Goal: Register for event/course

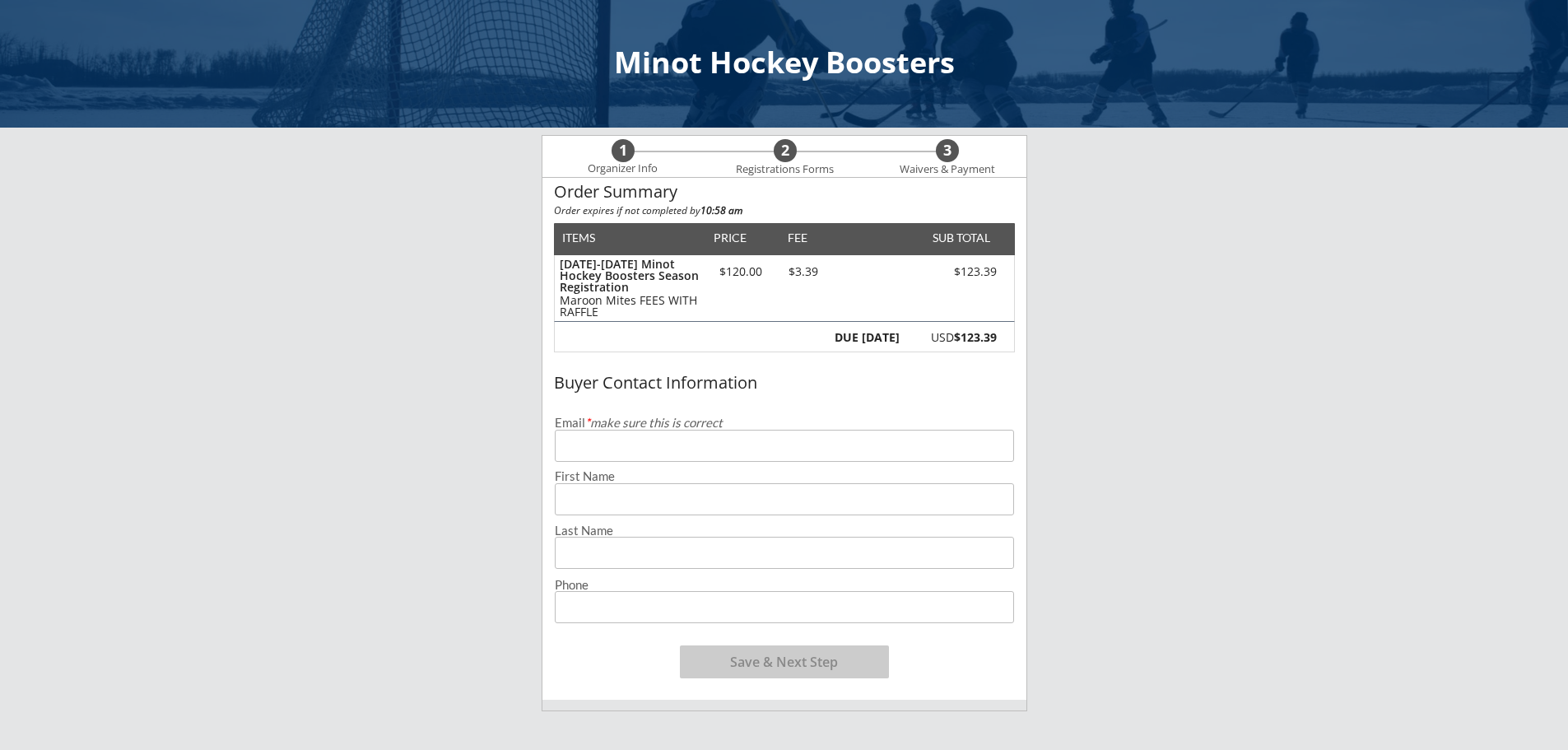
click at [680, 448] on input "email" at bounding box center [784, 445] width 459 height 32
type input "[PERSON_NAME][EMAIL_ADDRESS][PERSON_NAME][DOMAIN_NAME]"
type input "[PERSON_NAME]"
type input "[PHONE_NUMBER]"
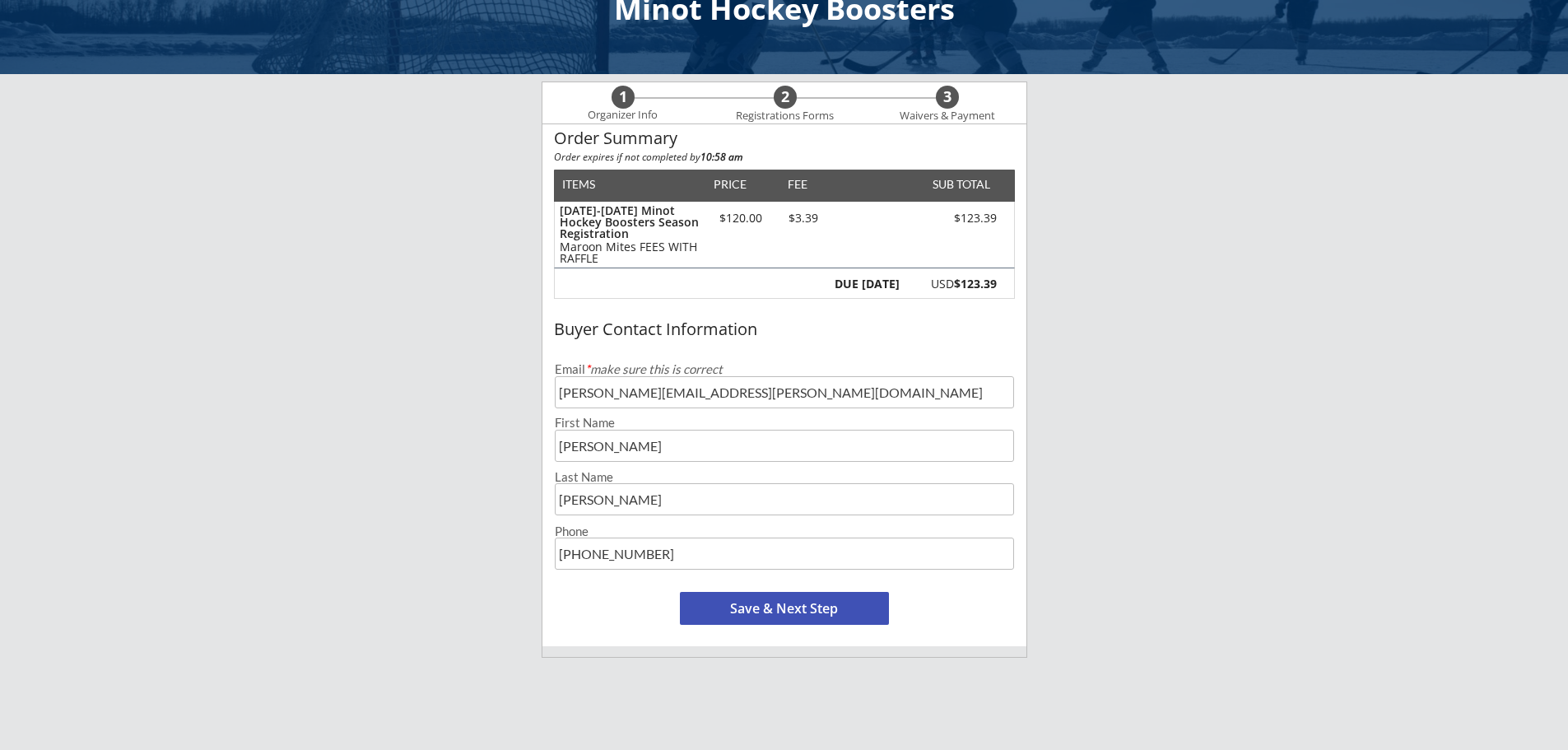
scroll to position [82, 0]
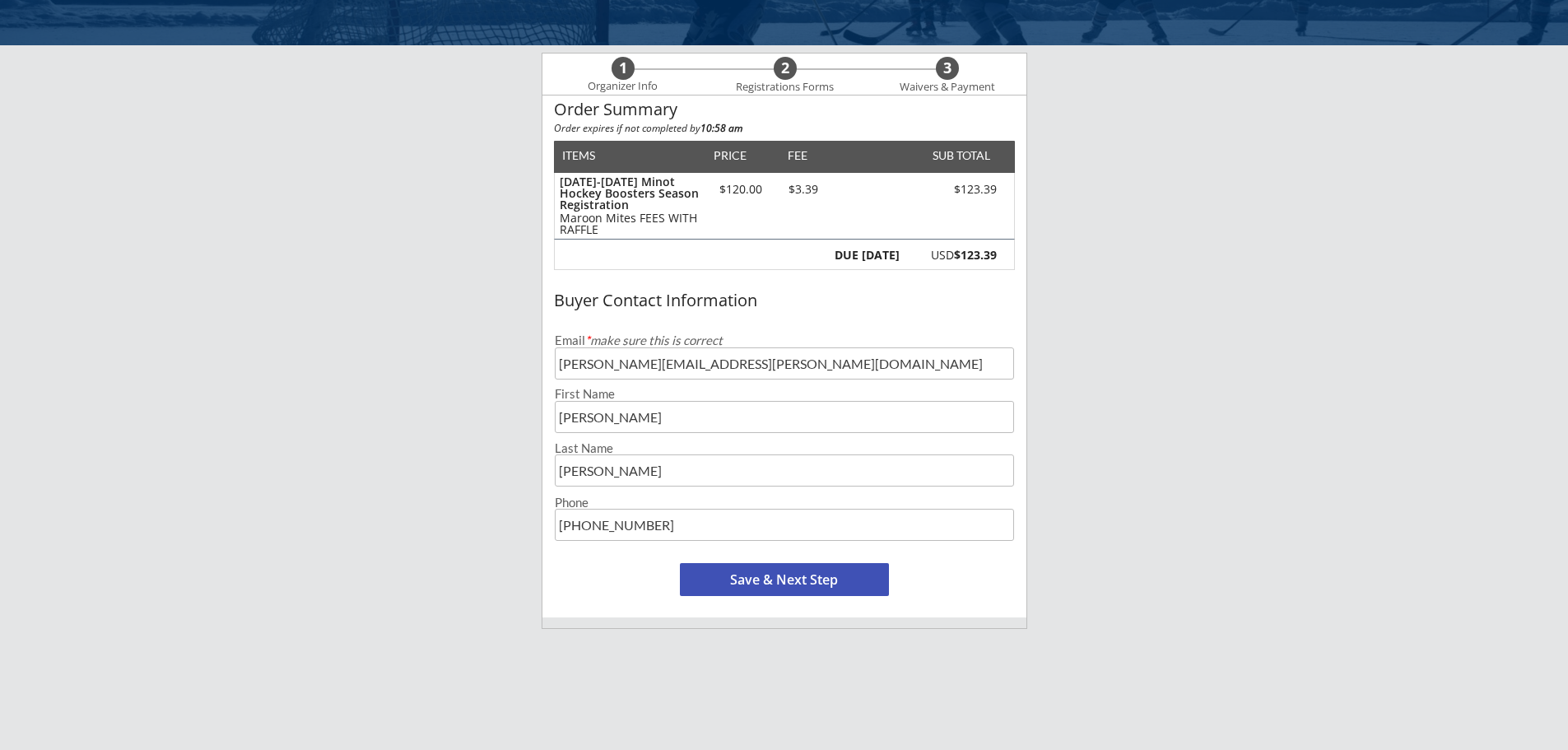
click at [793, 580] on button "Save & Next Step" at bounding box center [784, 580] width 209 height 33
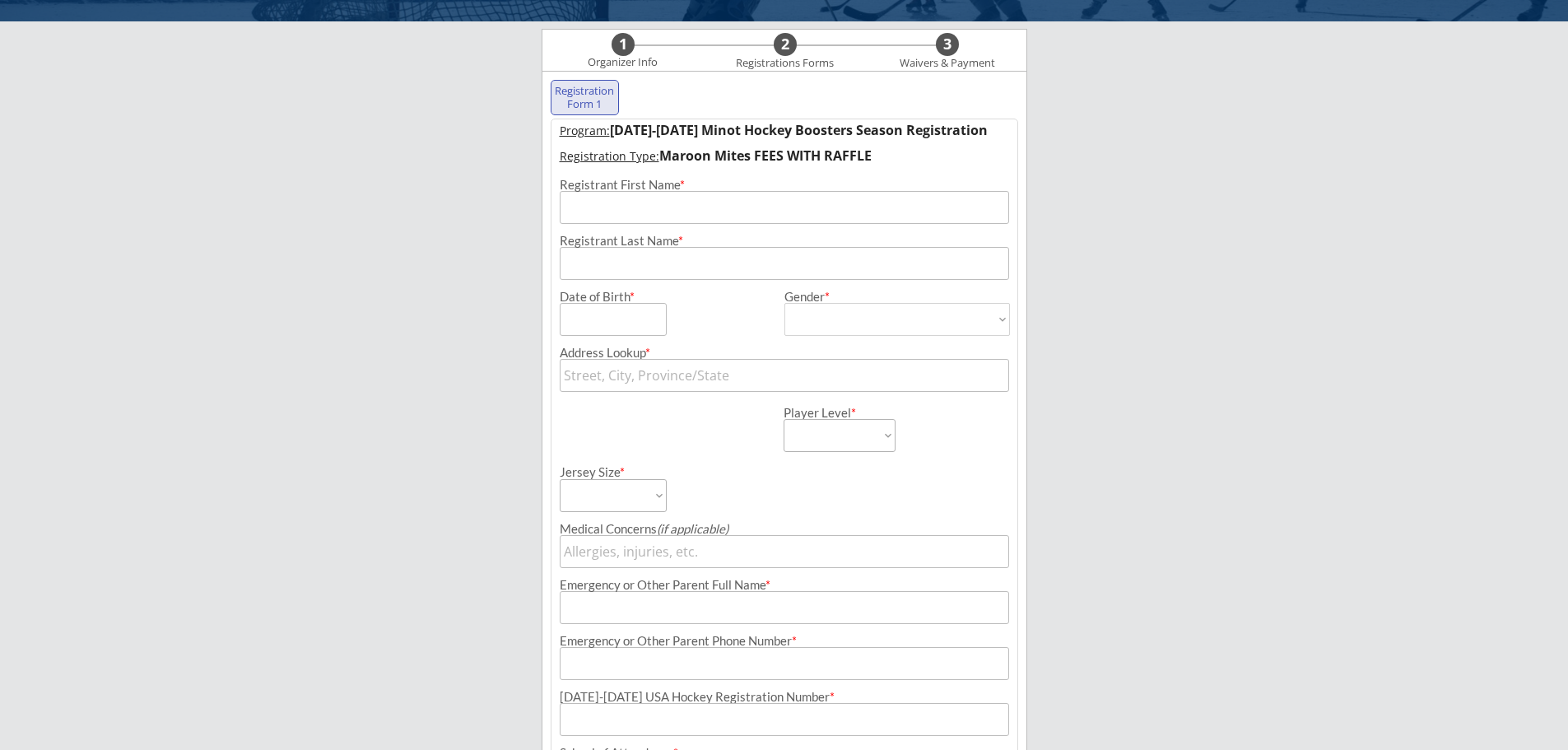
scroll to position [118, 0]
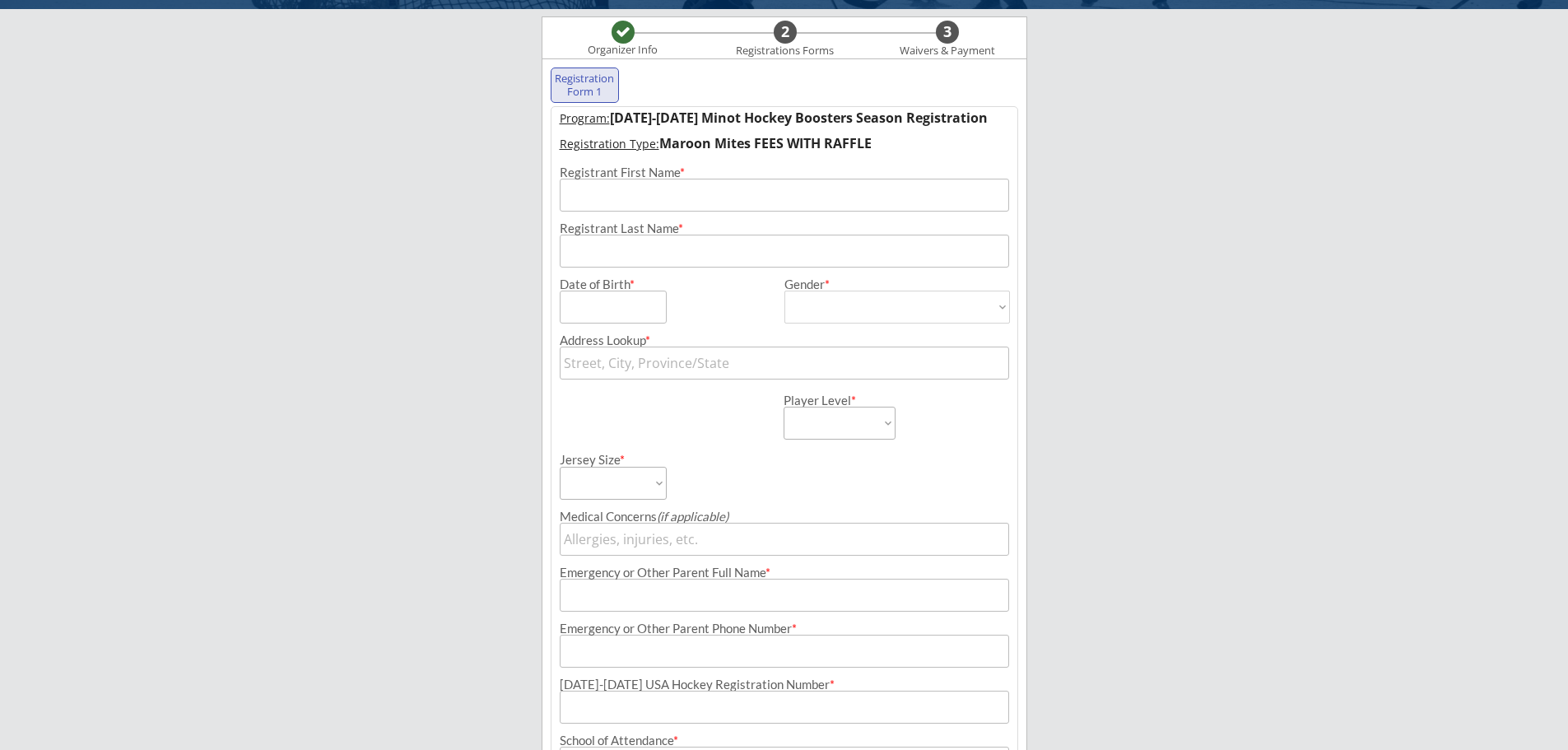
click at [622, 197] on input "input" at bounding box center [784, 195] width 449 height 33
type input "Maverick"
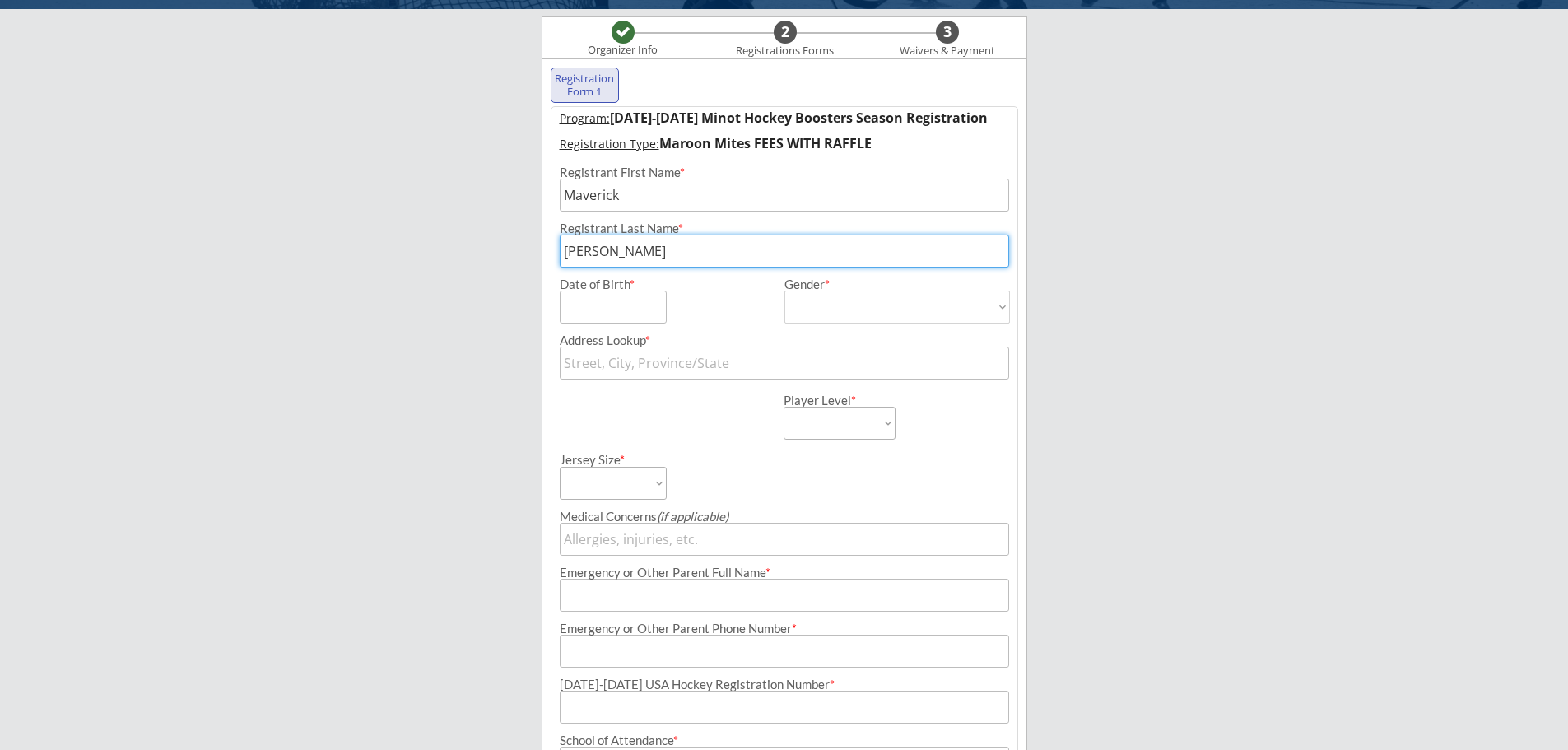
type input "[PERSON_NAME]"
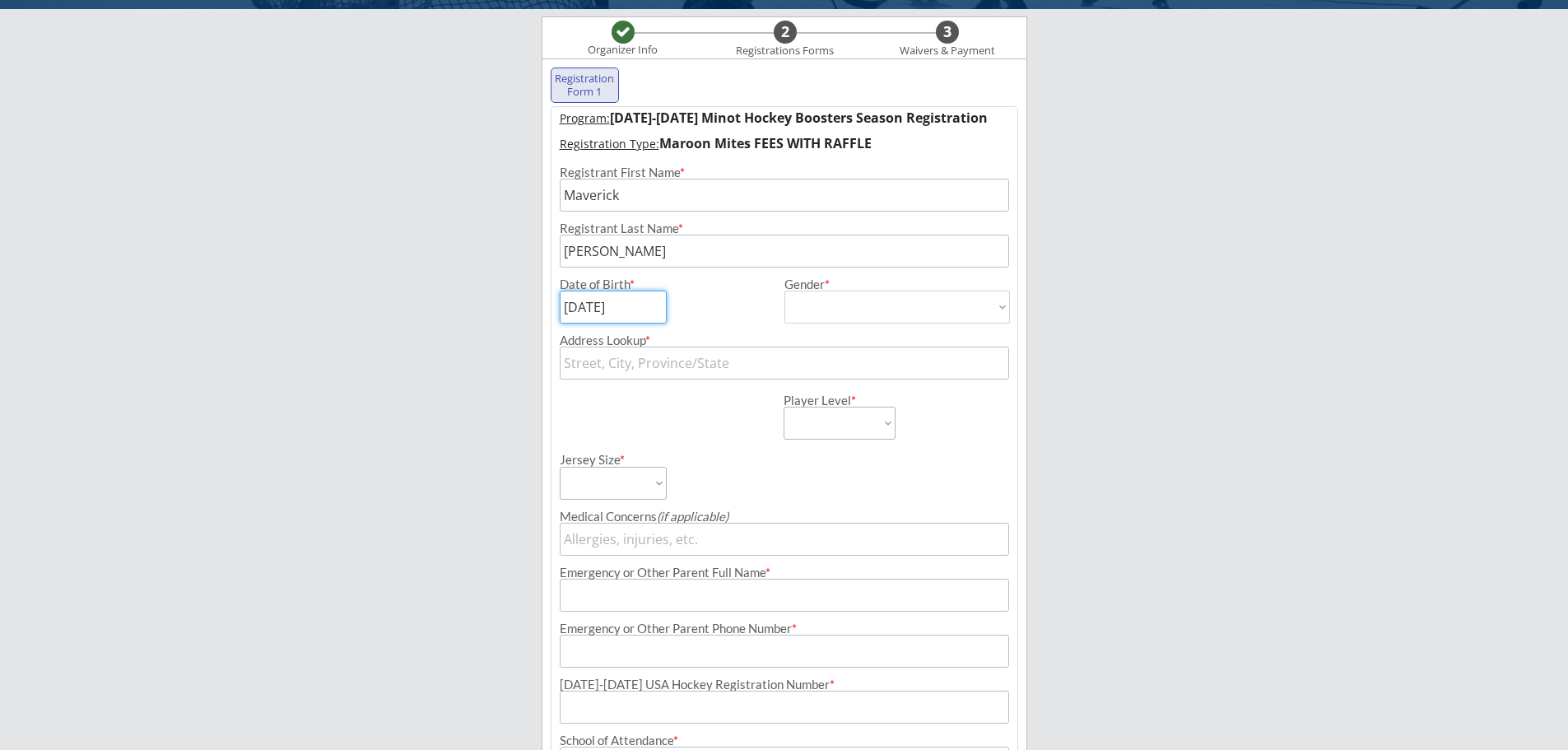
type input "[DATE]"
click at [962, 303] on select "[DEMOGRAPHIC_DATA] [DEMOGRAPHIC_DATA]" at bounding box center [896, 308] width 225 height 33
select select ""[DEMOGRAPHIC_DATA]""
click at [784, 291] on select "[DEMOGRAPHIC_DATA] [DEMOGRAPHIC_DATA]" at bounding box center [896, 308] width 225 height 33
type input "[DEMOGRAPHIC_DATA]"
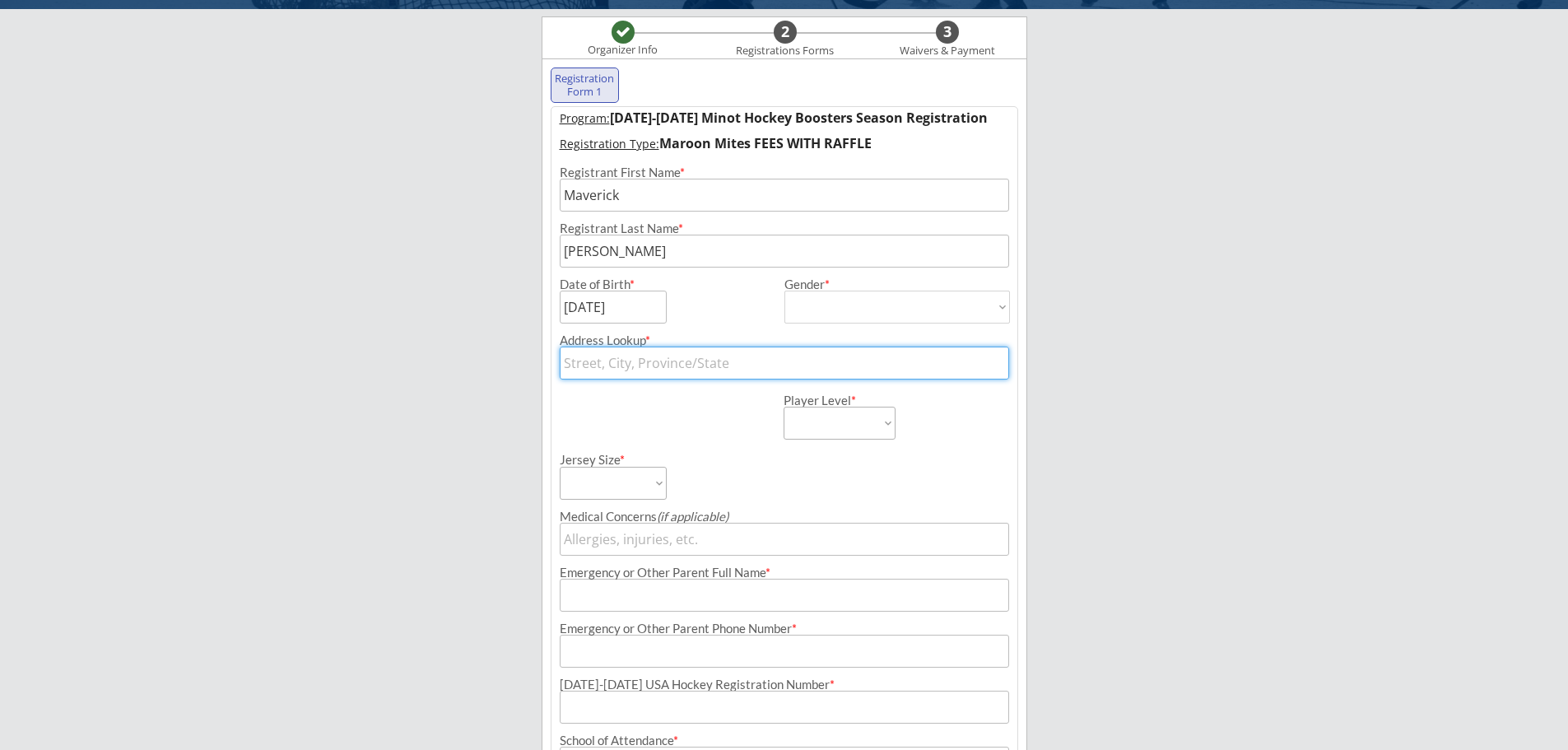
click at [632, 364] on input "text" at bounding box center [784, 364] width 449 height 33
type input "[STREET_ADDRESS]"
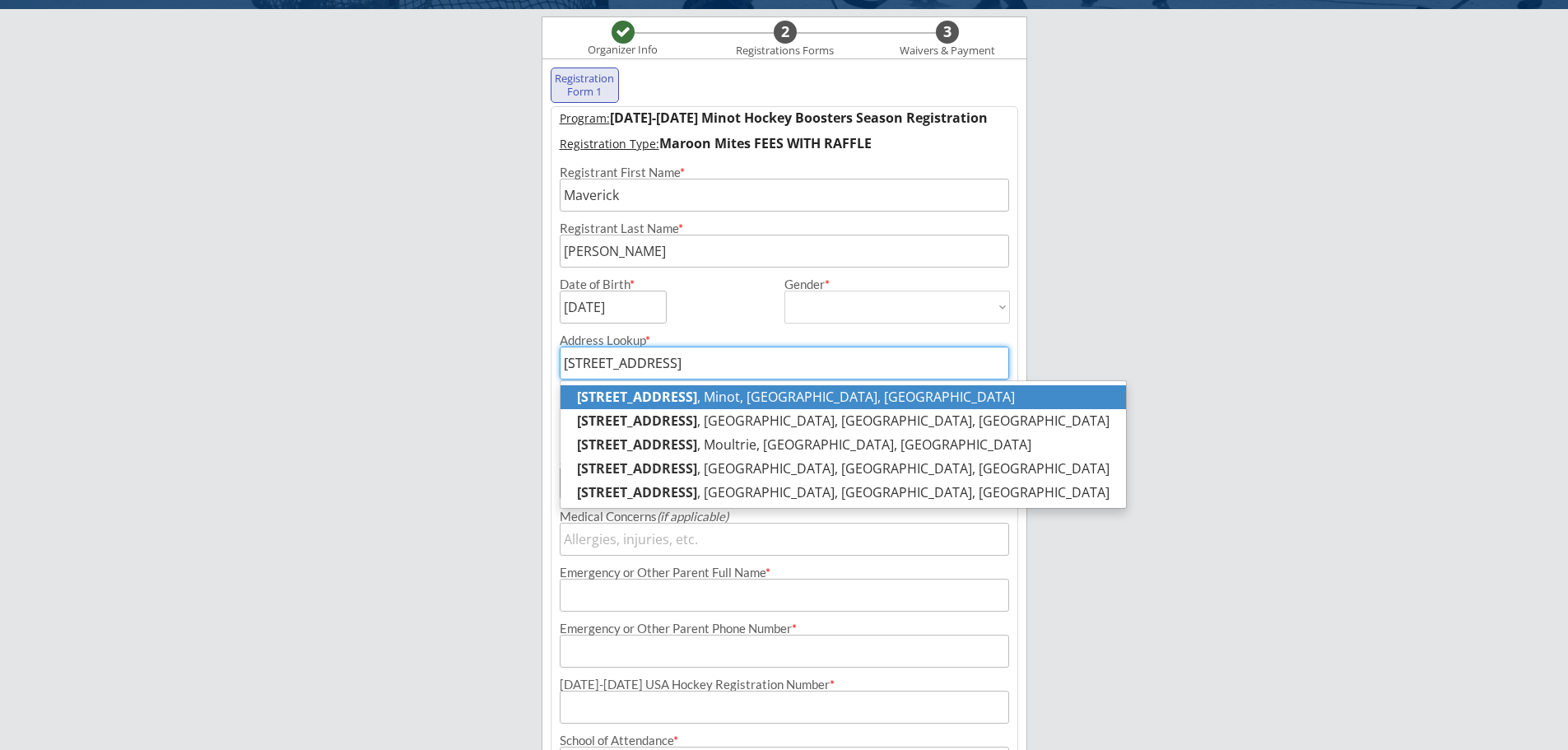
click at [735, 402] on p "[STREET_ADDRESS]" at bounding box center [843, 397] width 565 height 24
type input "[STREET_ADDRESS]"
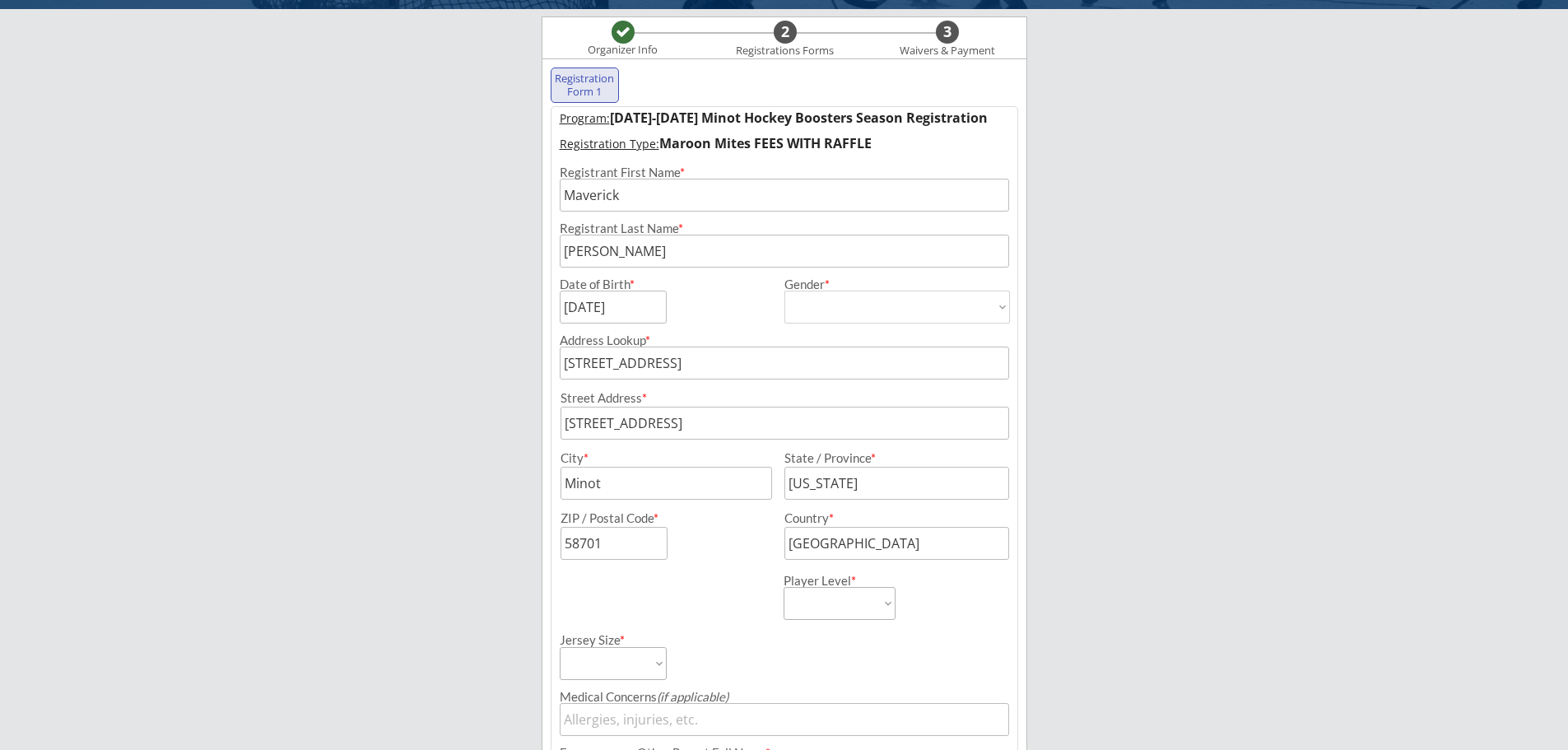
scroll to position [201, 0]
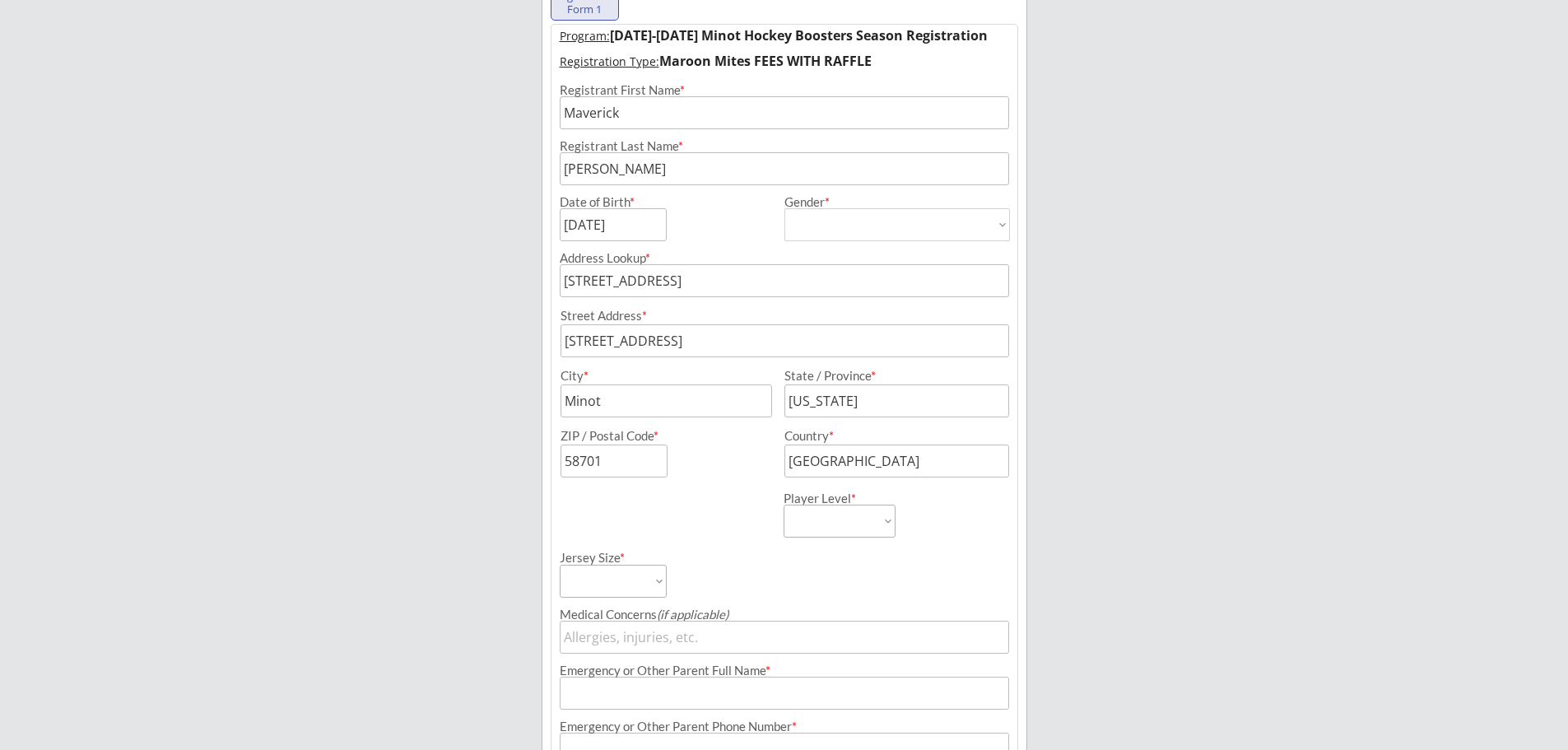
click at [856, 524] on select "Learn to Play Boys Learn to Play Girls Maroon Mites Gold/White Mites Squirts Pe…" at bounding box center [839, 521] width 112 height 33
select select ""Maroon Mites""
click at [783, 505] on select "Learn to Play Boys Learn to Play Girls Maroon Mites Gold/White Mites Squirts Pe…" at bounding box center [839, 521] width 112 height 33
click at [617, 588] on select "Adult Small Adult Medium Adult Large Adult XL Goalie Cut" at bounding box center [613, 582] width 107 height 33
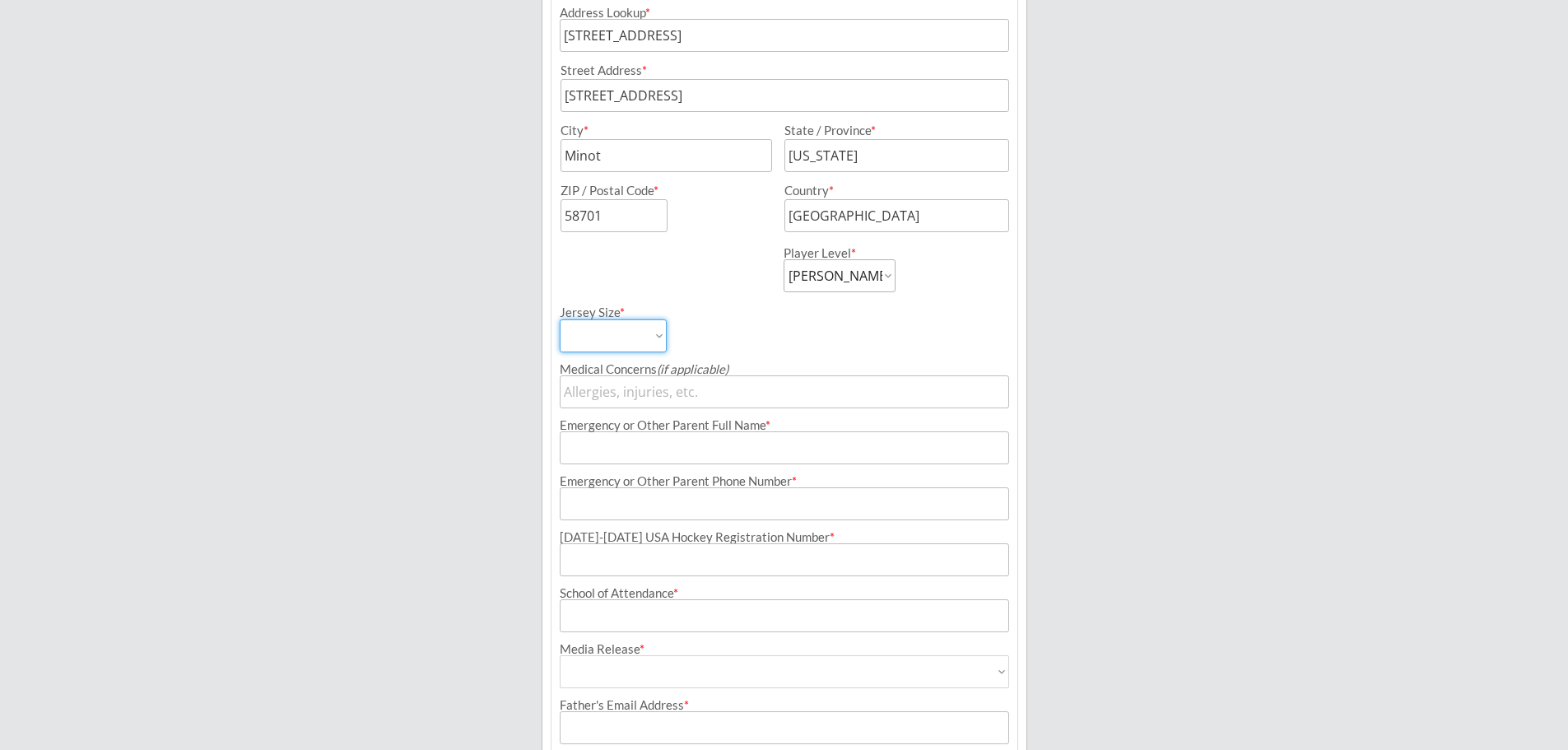
scroll to position [448, 0]
click at [659, 336] on select "Adult Small Adult Medium Adult Large Adult XL Goalie Cut" at bounding box center [613, 335] width 107 height 33
select select ""Adult Small""
click at [560, 318] on select "Adult Small Adult Medium Adult Large Adult XL Goalie Cut" at bounding box center [613, 335] width 107 height 33
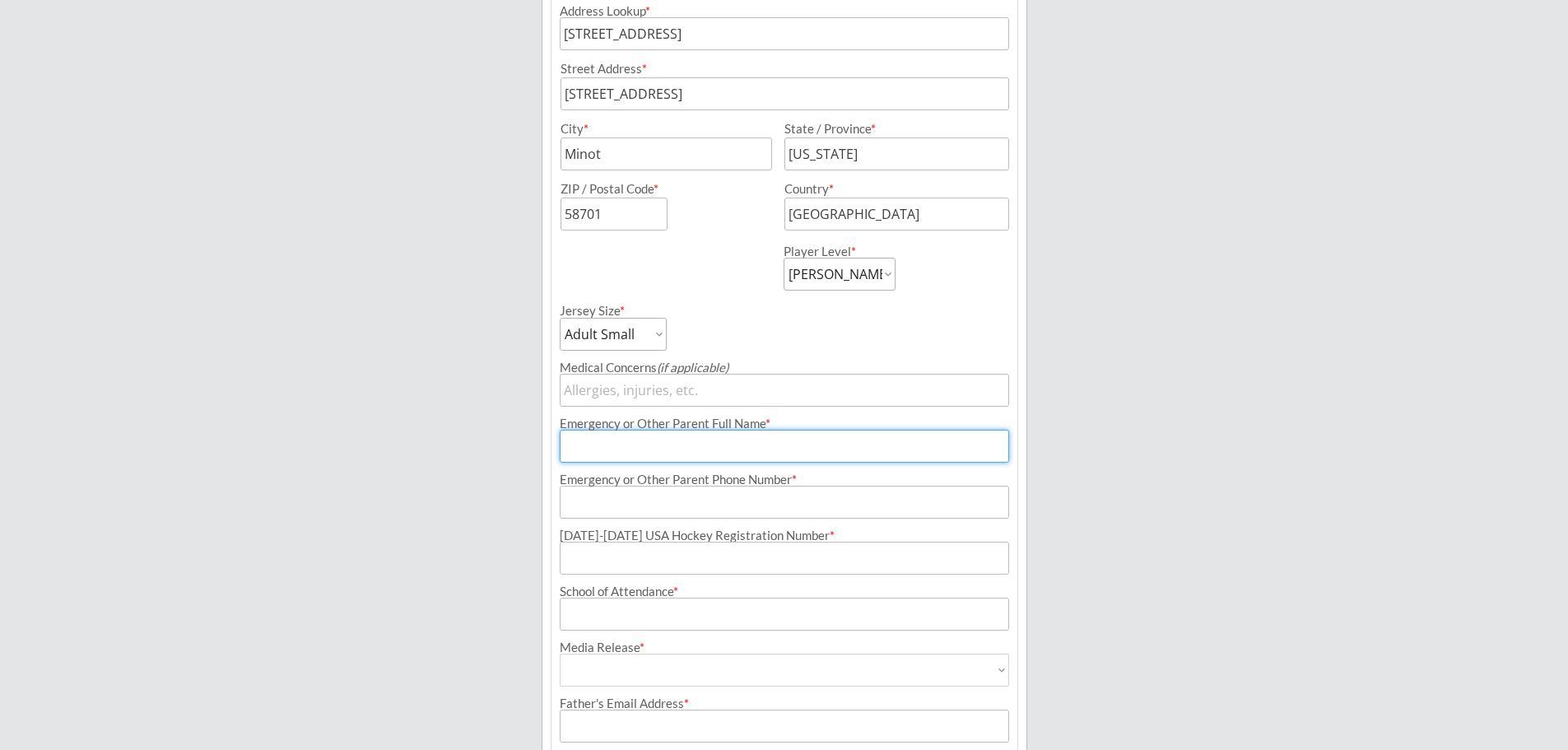
click at [681, 453] on input "input" at bounding box center [784, 446] width 449 height 33
type input "[PERSON_NAME]"
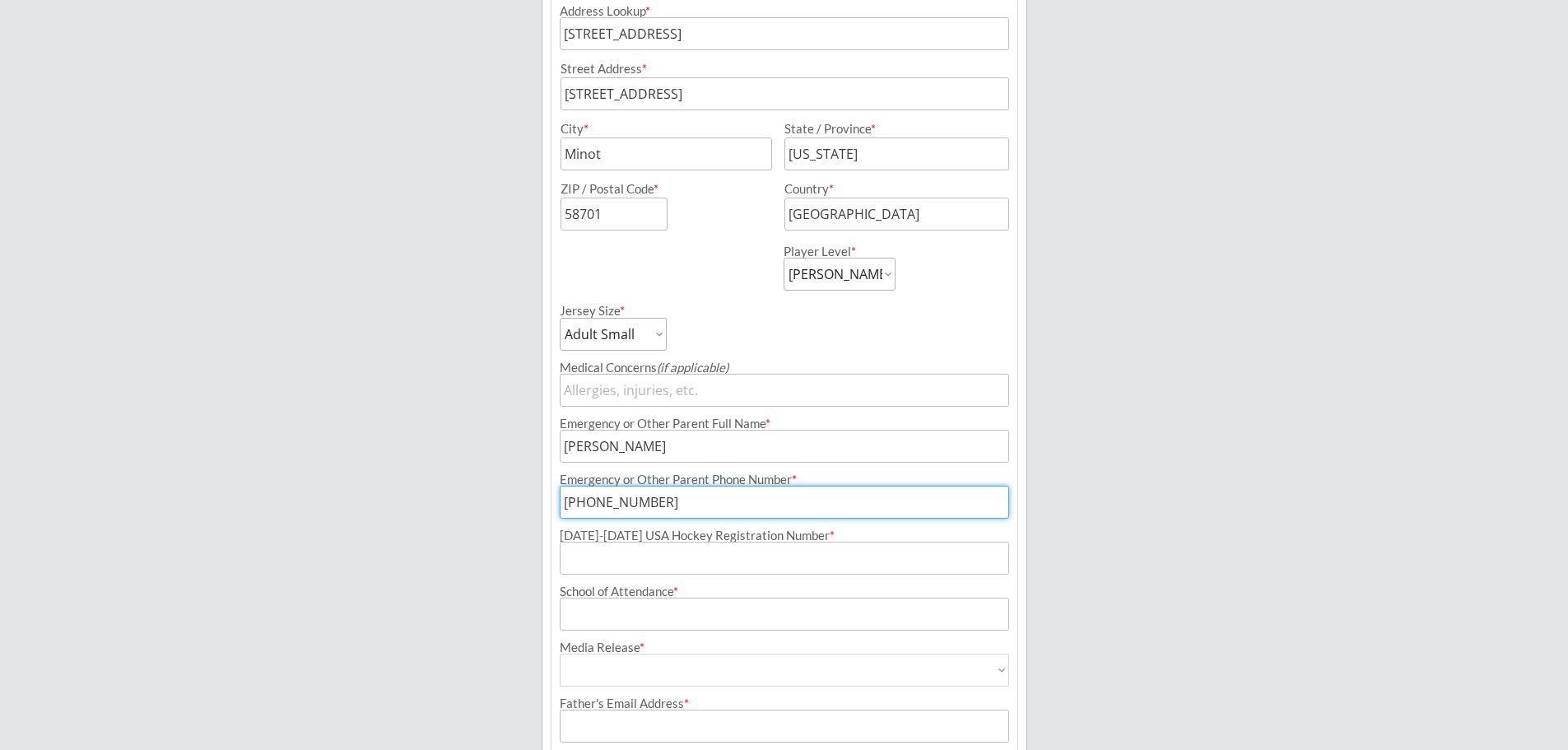
type input "[PHONE_NUMBER]"
click at [675, 569] on input "input" at bounding box center [784, 558] width 449 height 33
click at [730, 552] on input "input" at bounding box center [784, 558] width 449 height 33
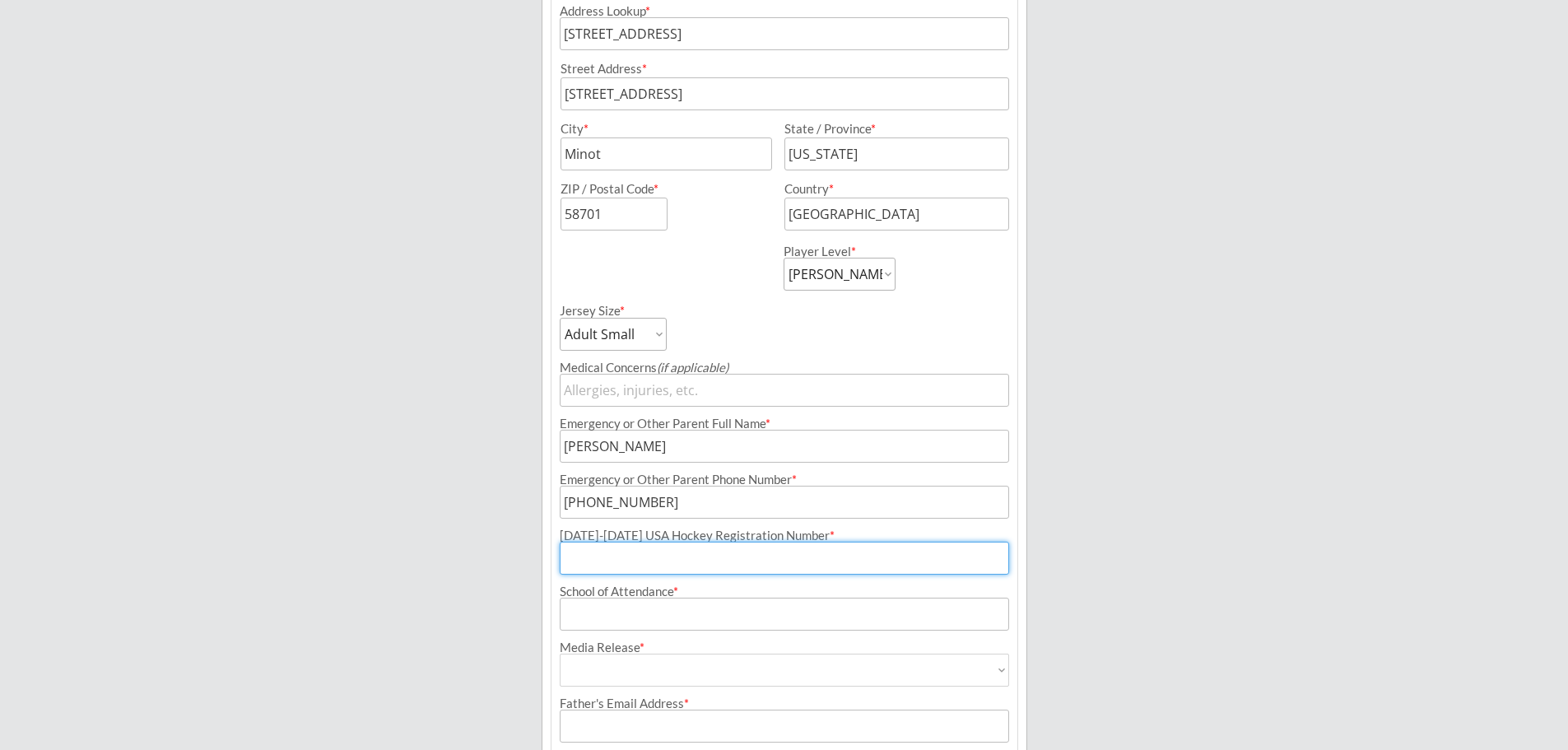
paste input "063500167JOHNS"
type input "063500167JOHNS"
click at [729, 612] on input "input" at bounding box center [784, 614] width 449 height 33
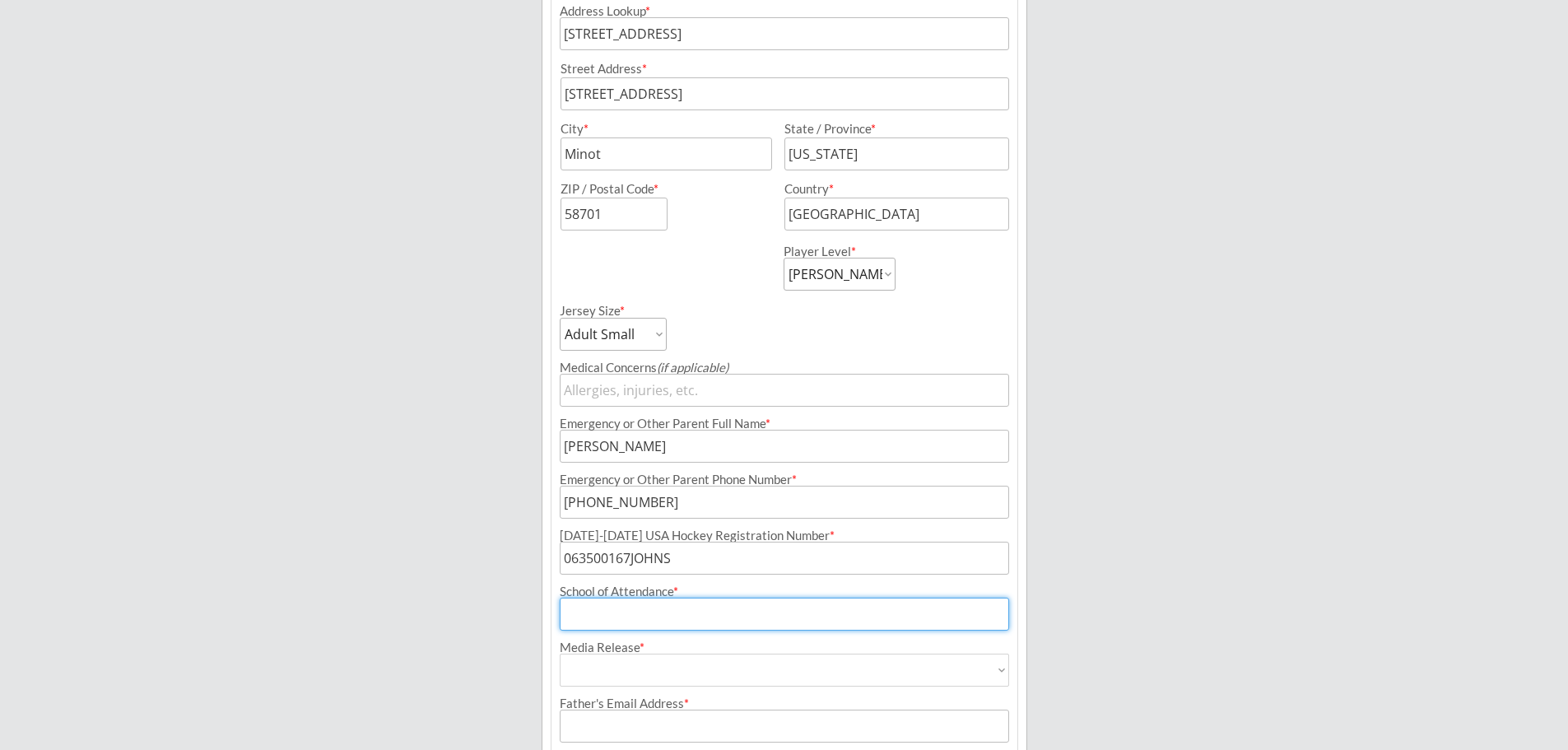
scroll to position [530, 0]
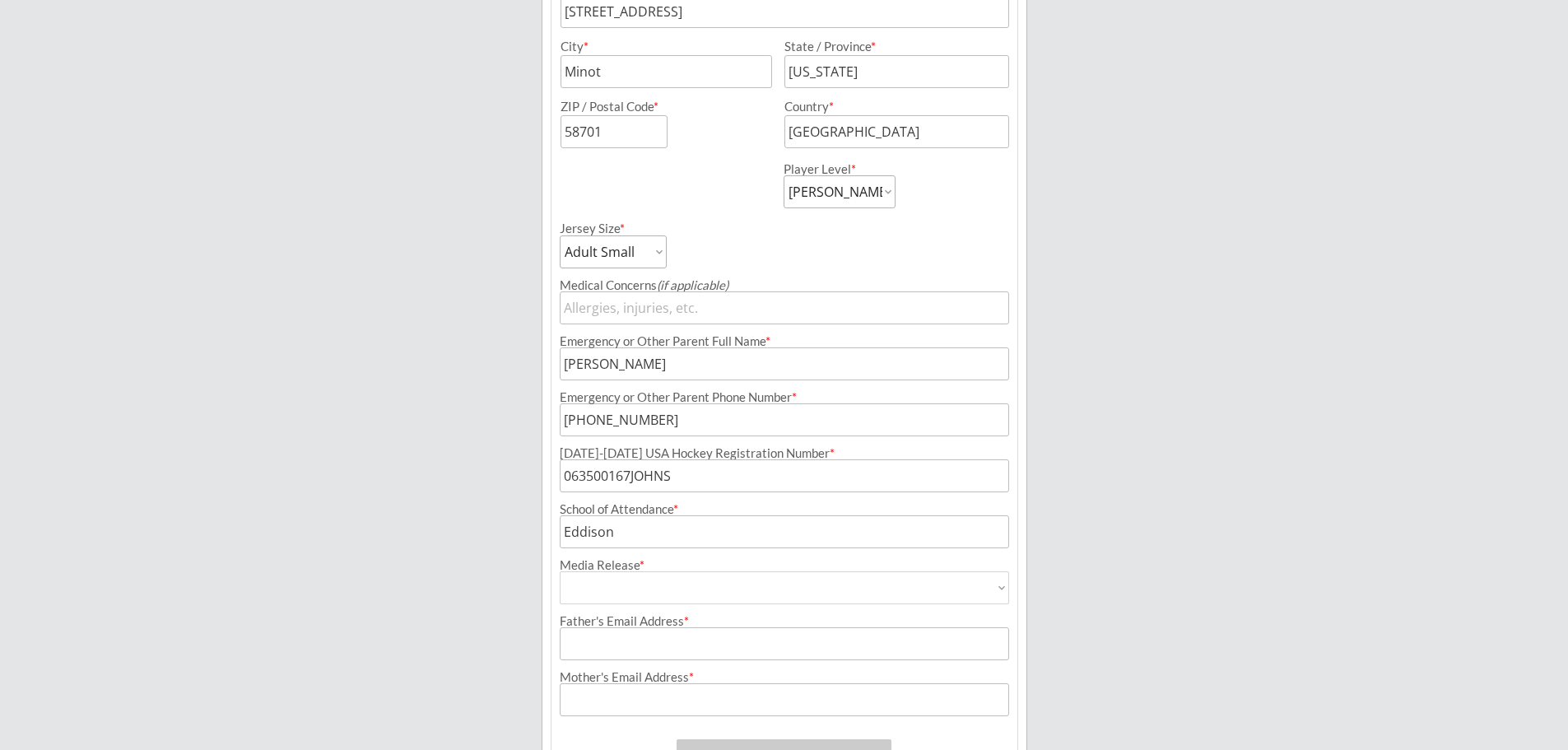
drag, startPoint x: 574, startPoint y: 529, endPoint x: 587, endPoint y: 542, distance: 18.4
click at [574, 529] on input "input" at bounding box center [784, 532] width 449 height 33
click at [583, 534] on input "input" at bounding box center [784, 532] width 449 height 33
click at [653, 538] on input "input" at bounding box center [784, 532] width 449 height 33
type input "[GEOGRAPHIC_DATA]"
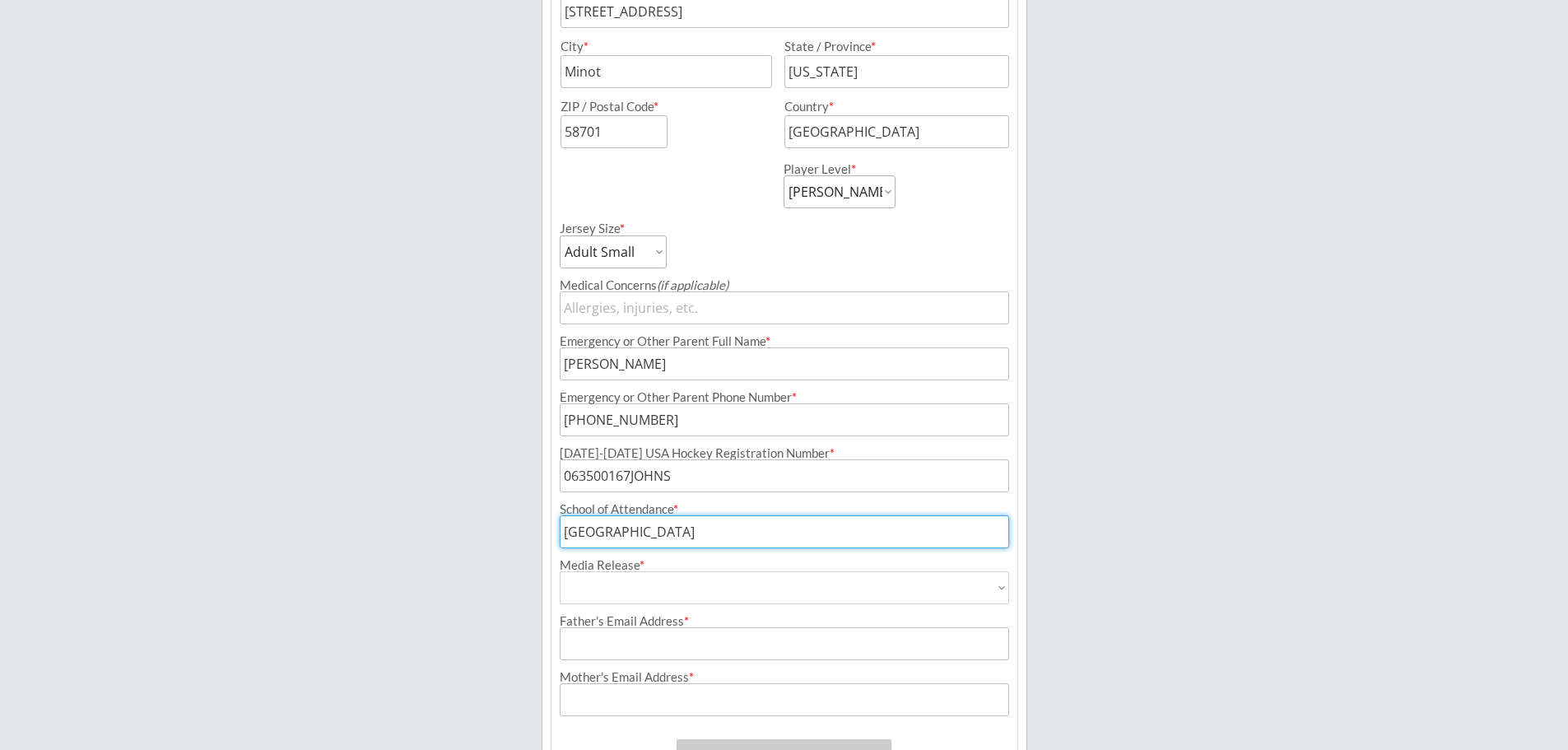
click at [657, 590] on select "Yes No" at bounding box center [784, 588] width 449 height 33
select select ""Yes""
click at [560, 571] on select "Yes No" at bounding box center [784, 588] width 449 height 33
type input "Yes"
click at [633, 636] on input "input" at bounding box center [784, 644] width 449 height 33
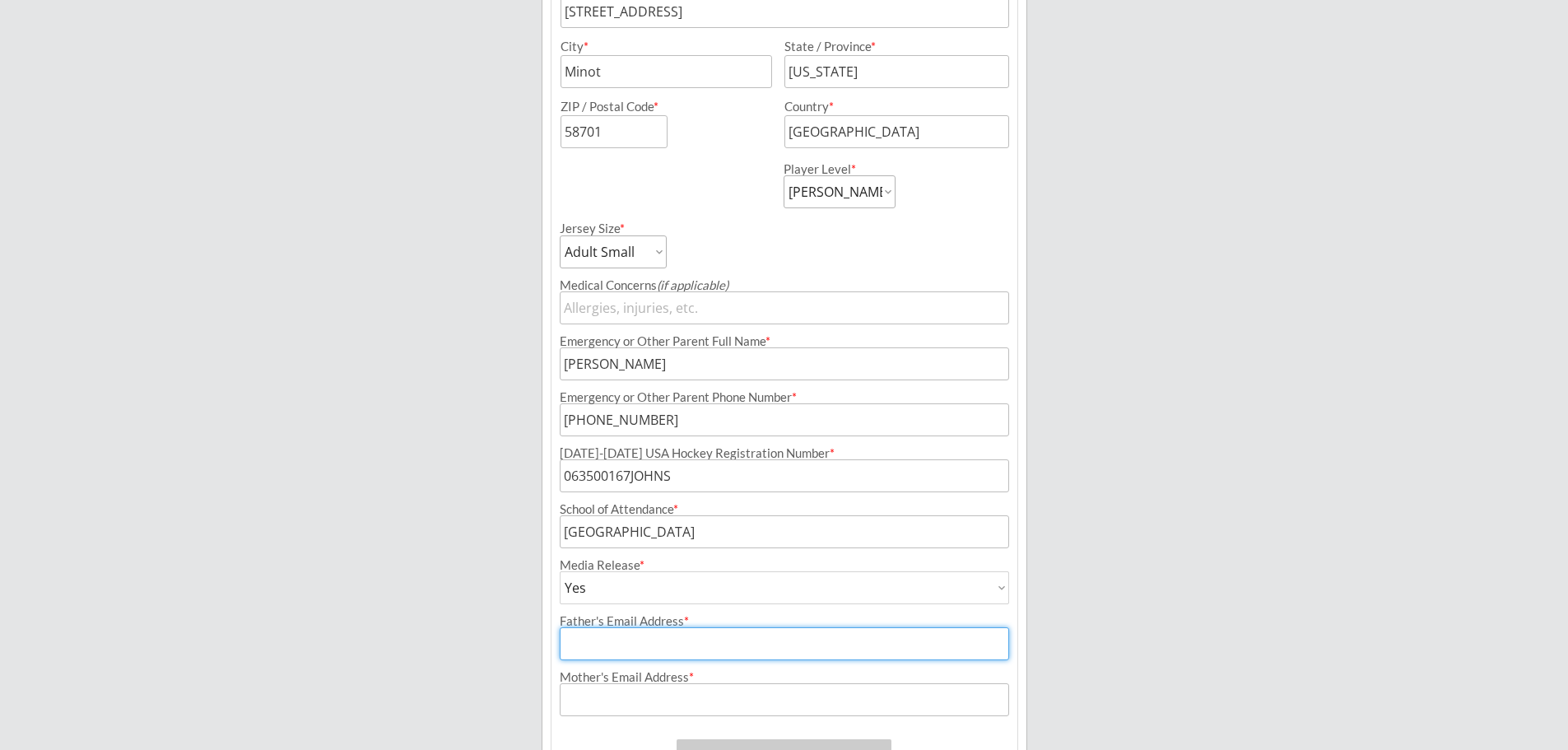
type input "[PERSON_NAME][EMAIL_ADDRESS][PERSON_NAME][DOMAIN_NAME]"
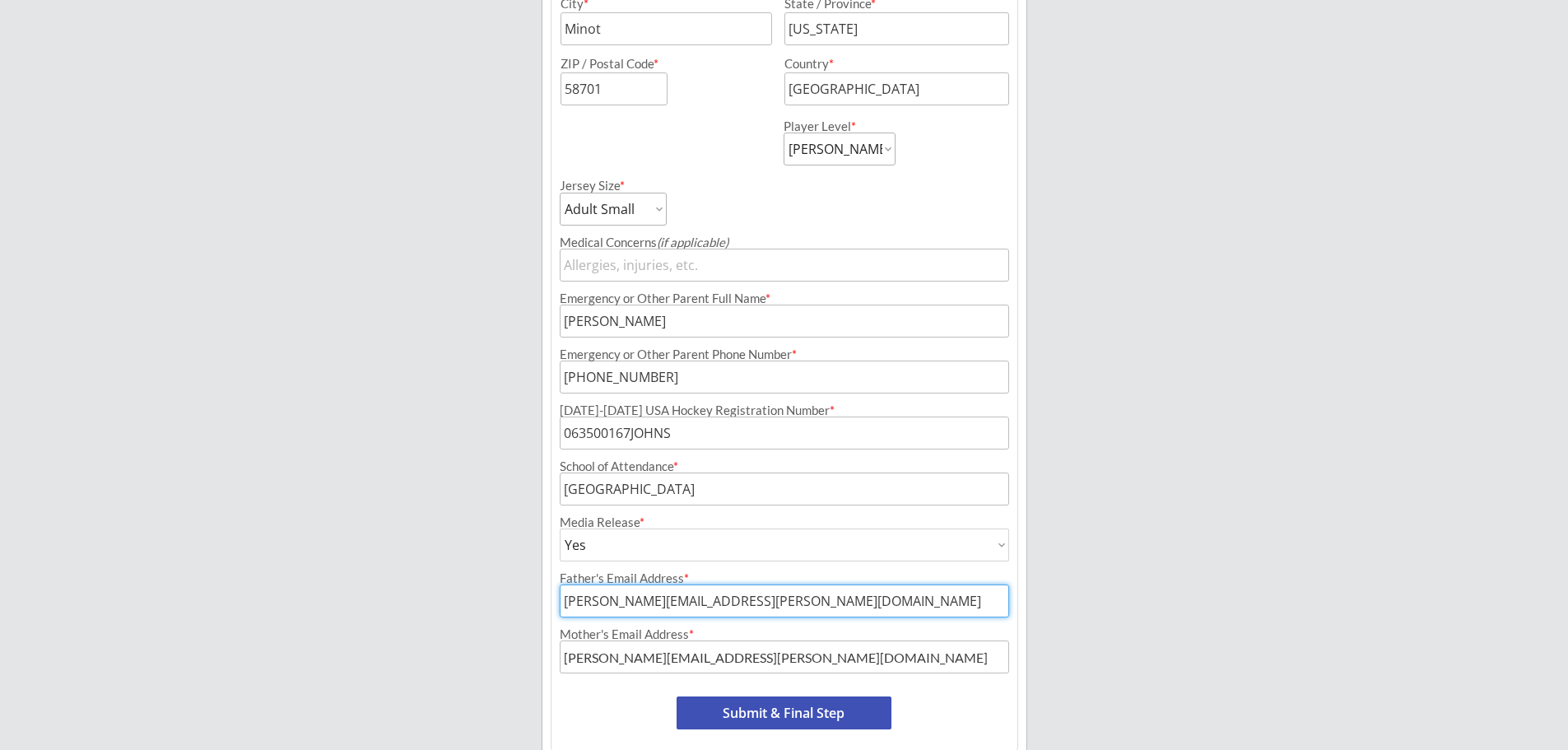
scroll to position [612, 0]
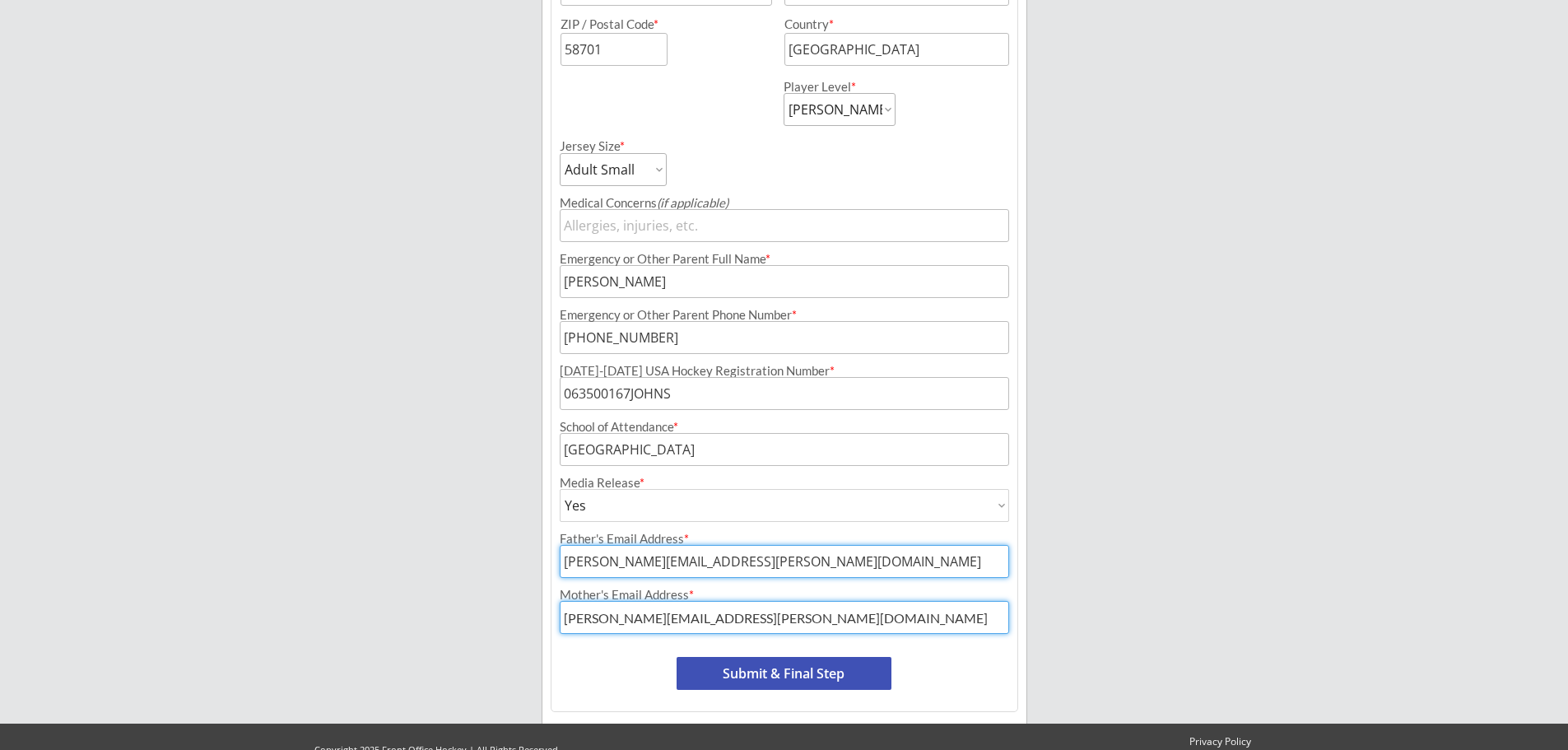
drag, startPoint x: 764, startPoint y: 616, endPoint x: 553, endPoint y: 617, distance: 211.0
click at [553, 617] on div "Mother's Email Address *" at bounding box center [785, 606] width 466 height 55
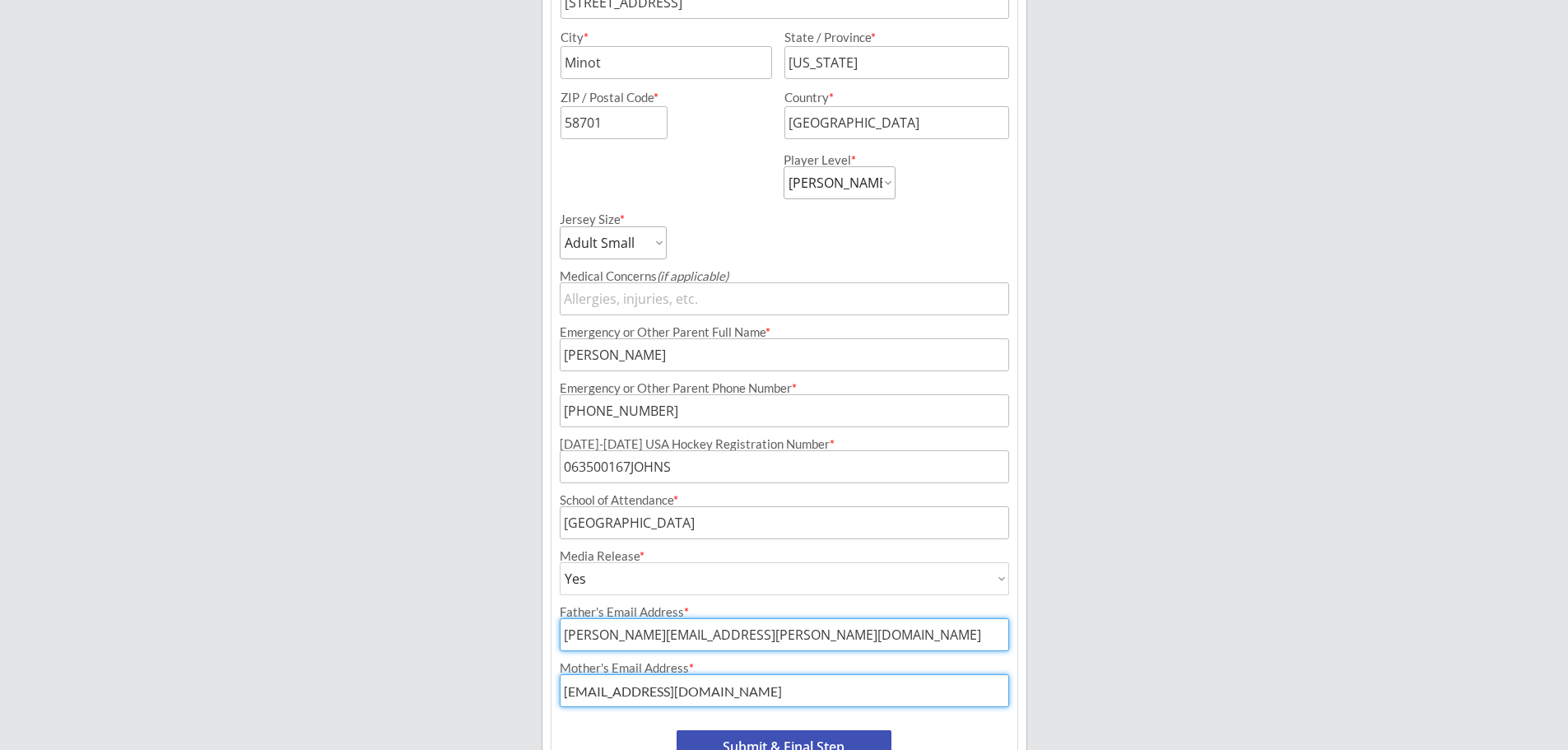
scroll to position [642, 0]
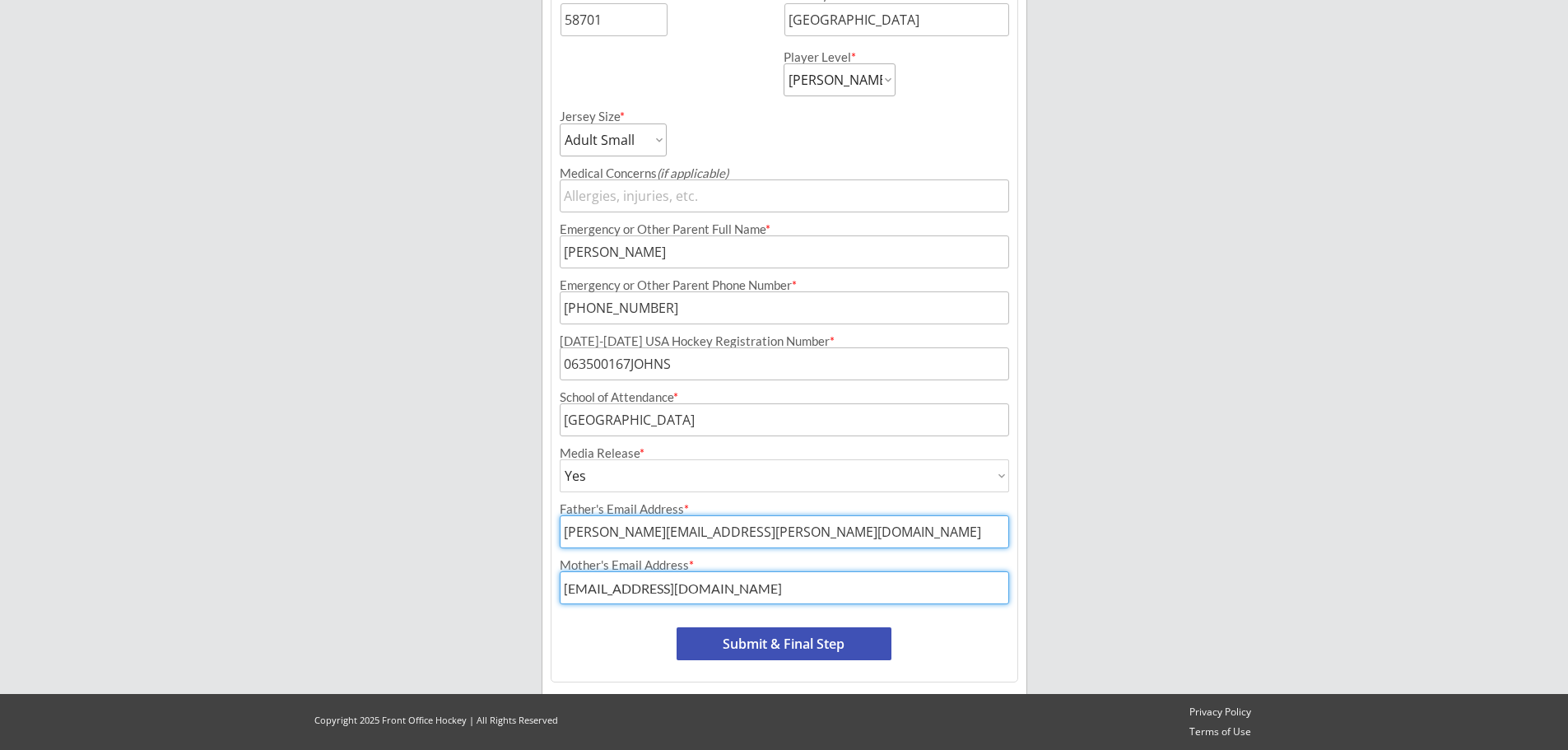
type input "[EMAIL_ADDRESS][DOMAIN_NAME]"
click at [837, 647] on button "Submit & Final Step" at bounding box center [783, 644] width 215 height 33
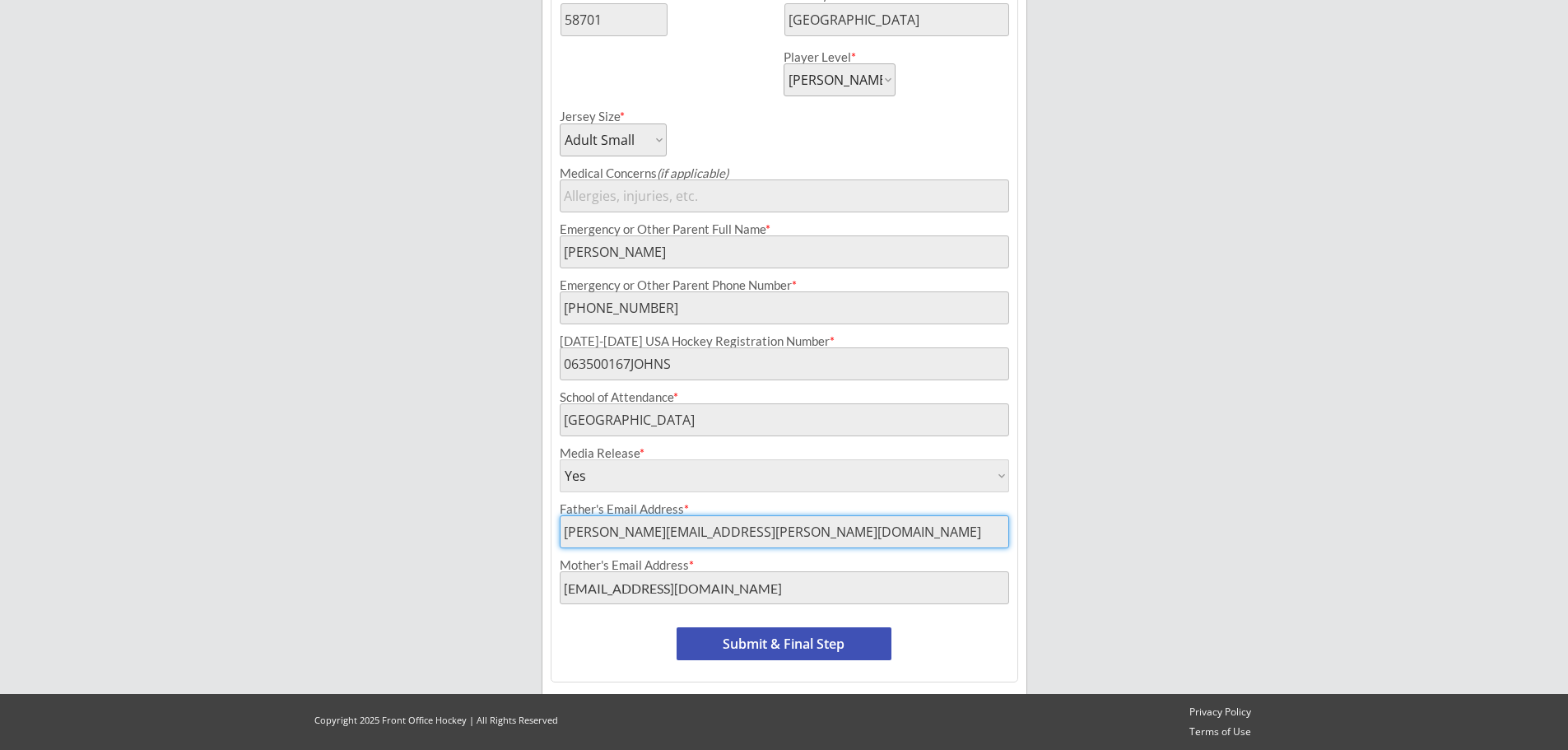
click at [739, 510] on div "Father's Email Address *" at bounding box center [784, 509] width 449 height 12
click at [798, 650] on button "Submit & Final Step" at bounding box center [783, 644] width 215 height 33
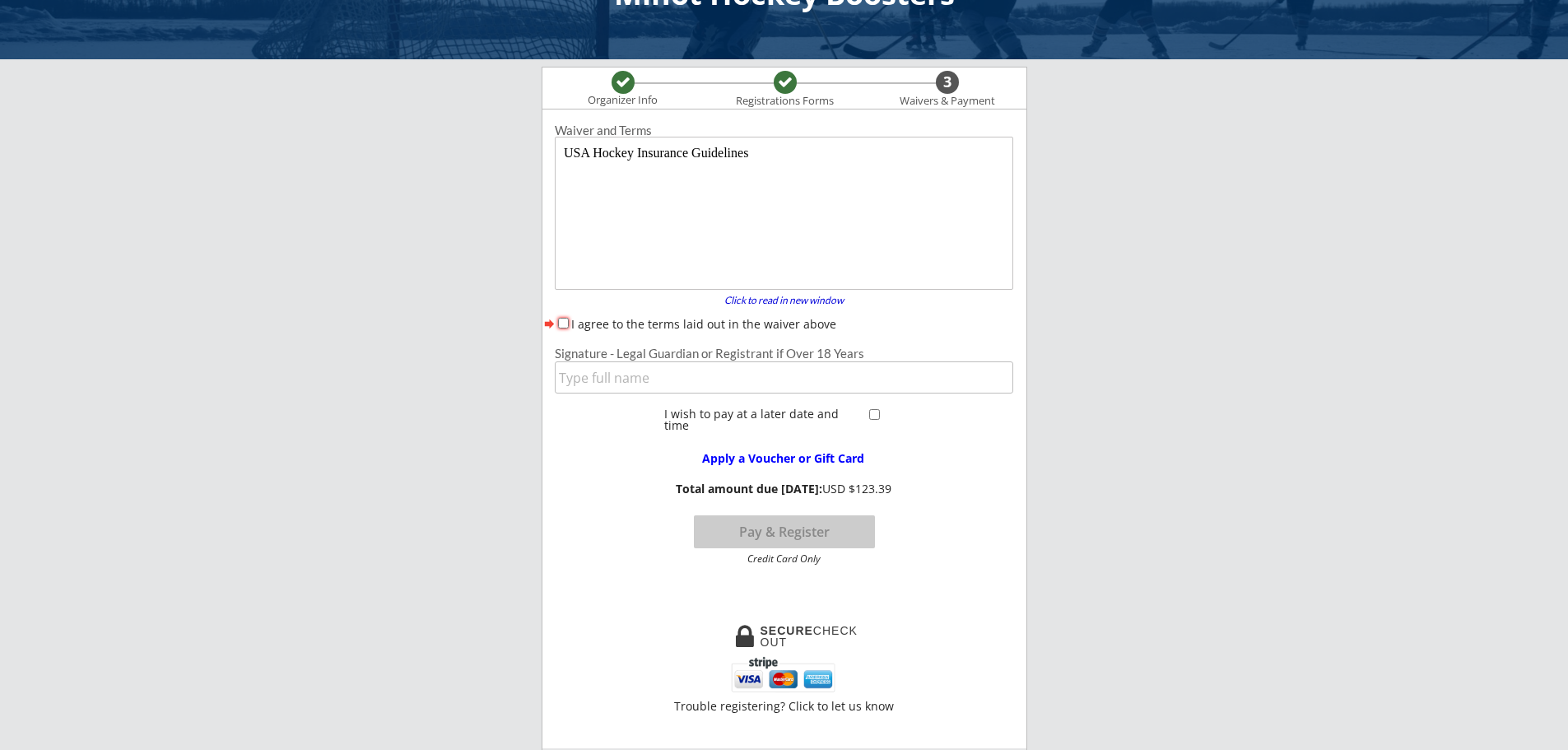
scroll to position [0, 0]
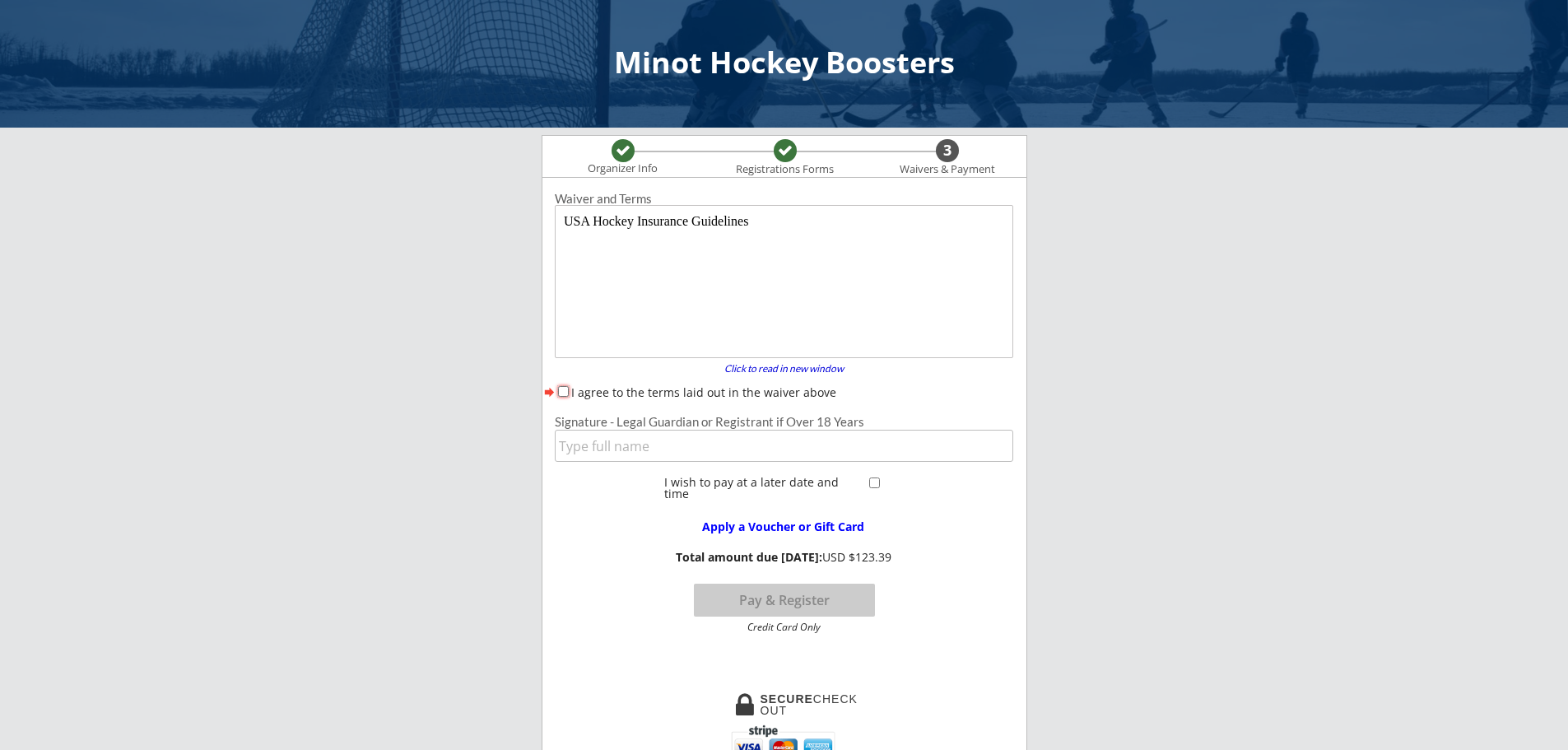
click at [566, 393] on input "I agree to the terms laid out in the waiver above" at bounding box center [563, 392] width 11 height 11
checkbox input "true"
click at [592, 445] on input "input" at bounding box center [783, 445] width 458 height 32
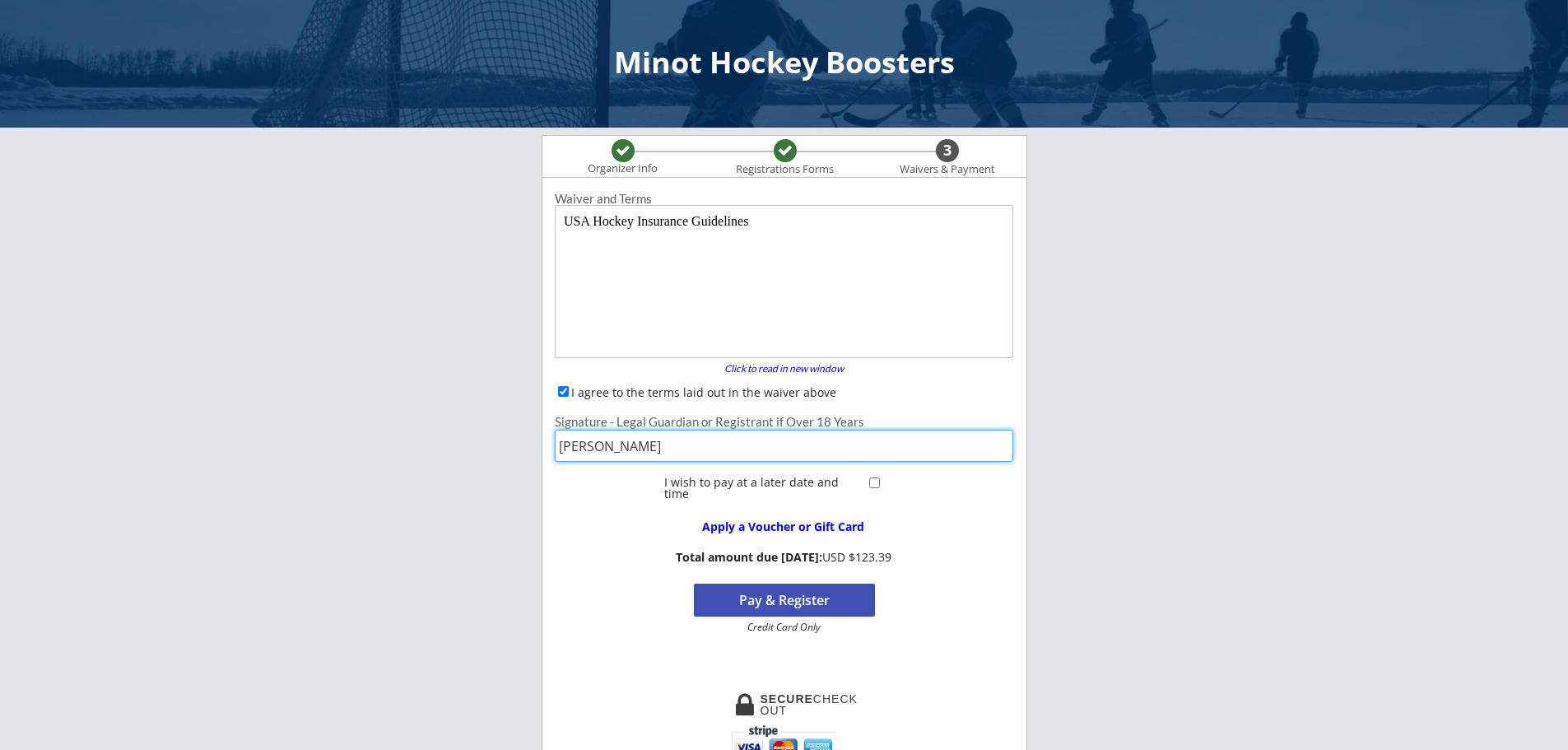
type input "[PERSON_NAME]"
click at [797, 604] on button "Pay & Register" at bounding box center [784, 600] width 181 height 33
